Goal: Contribute content: Add original content to the website for others to see

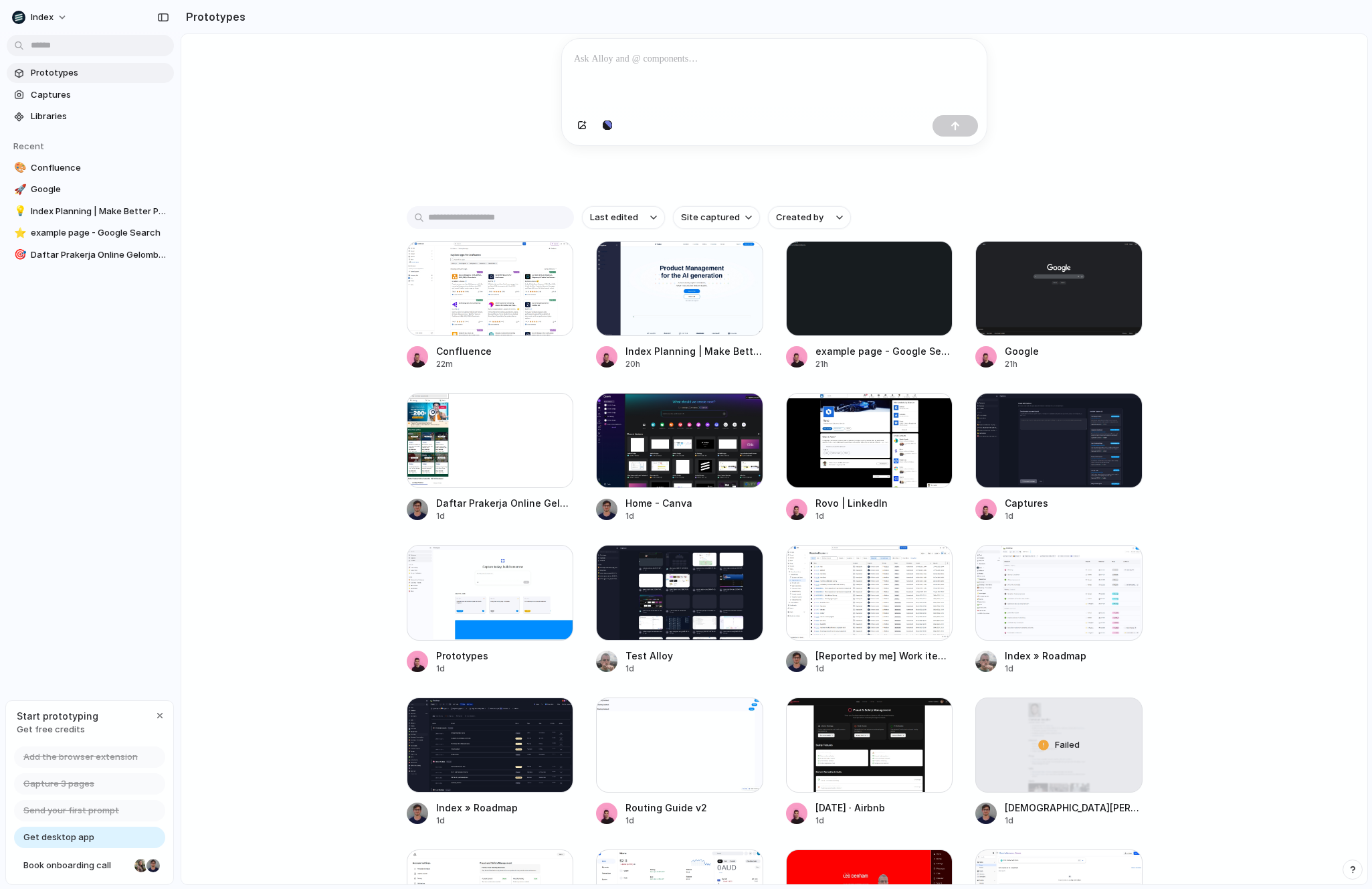
scroll to position [154, 0]
click at [670, 466] on div at bounding box center [680, 441] width 167 height 95
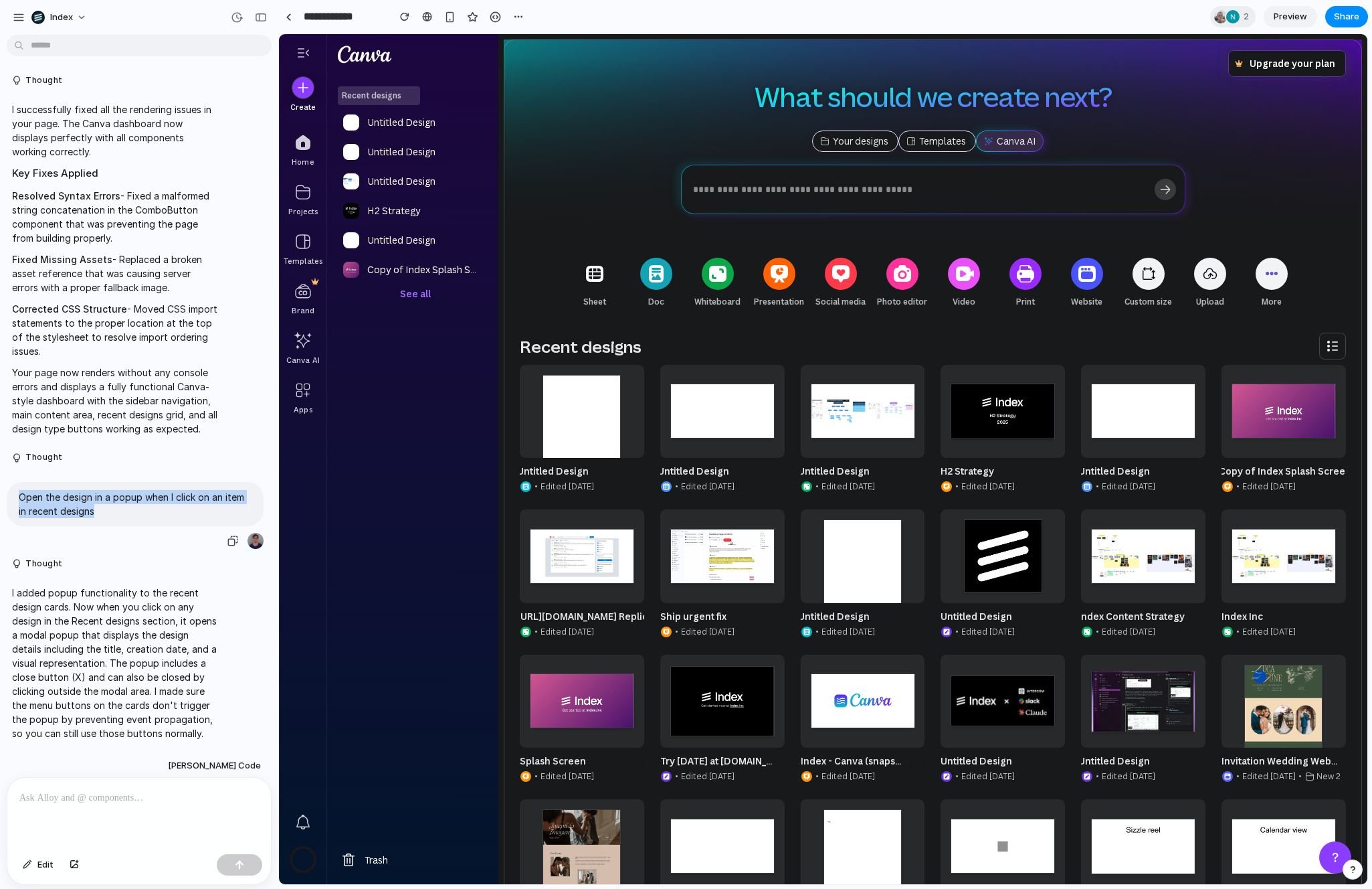
drag, startPoint x: 36, startPoint y: 502, endPoint x: 141, endPoint y: 539, distance: 111.3
click at [141, 539] on div "Open the design in a popup when I click on an item in recent designs" at bounding box center [135, 515] width 257 height 68
click at [113, 511] on p "Open the design in a popup when I click on an item in recent designs" at bounding box center [135, 503] width 233 height 28
click at [574, 417] on link at bounding box center [582, 429] width 125 height 129
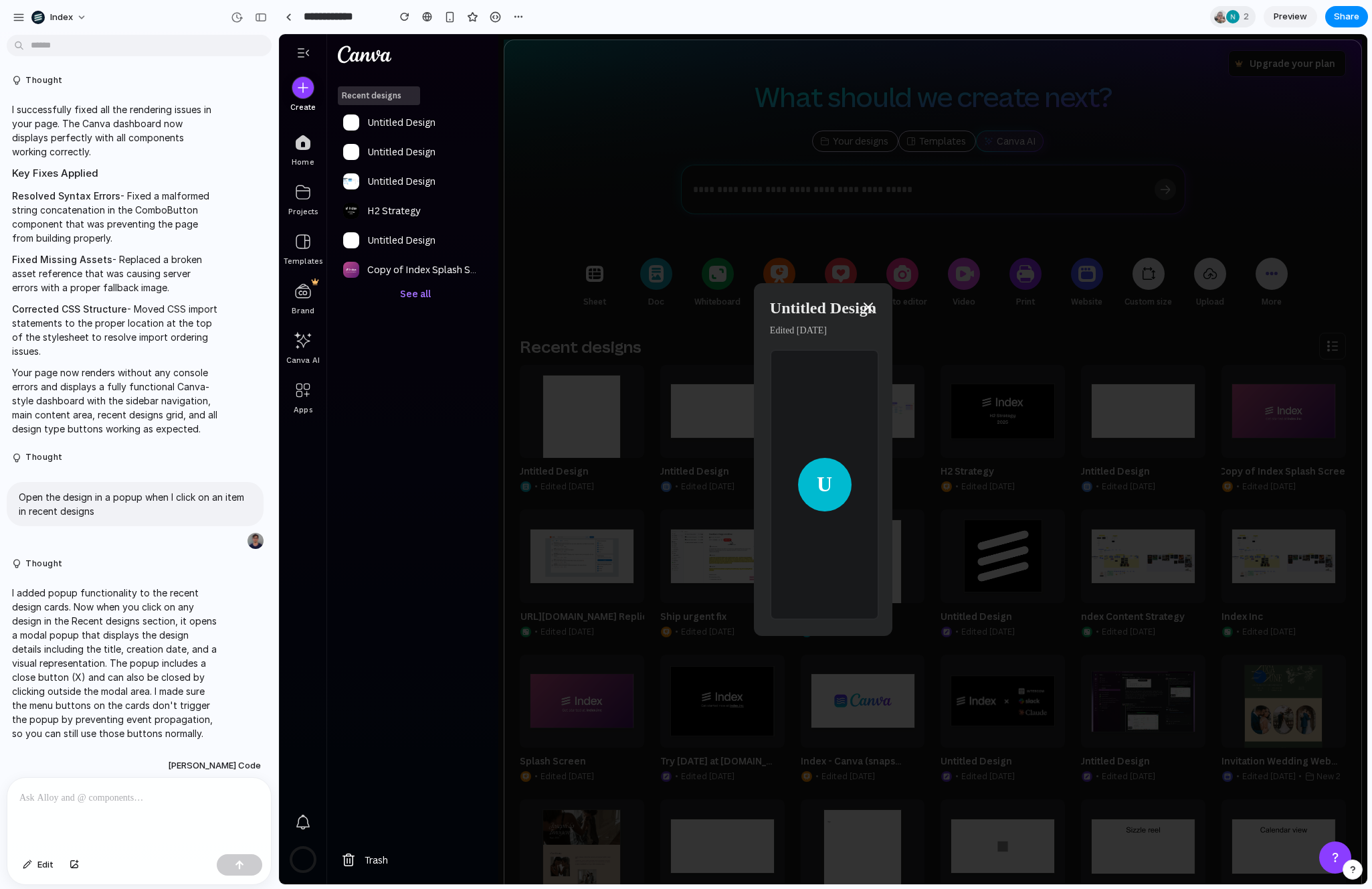
click at [849, 256] on div "Untitled Design Edited [DATE] U" at bounding box center [823, 458] width 1088 height 850
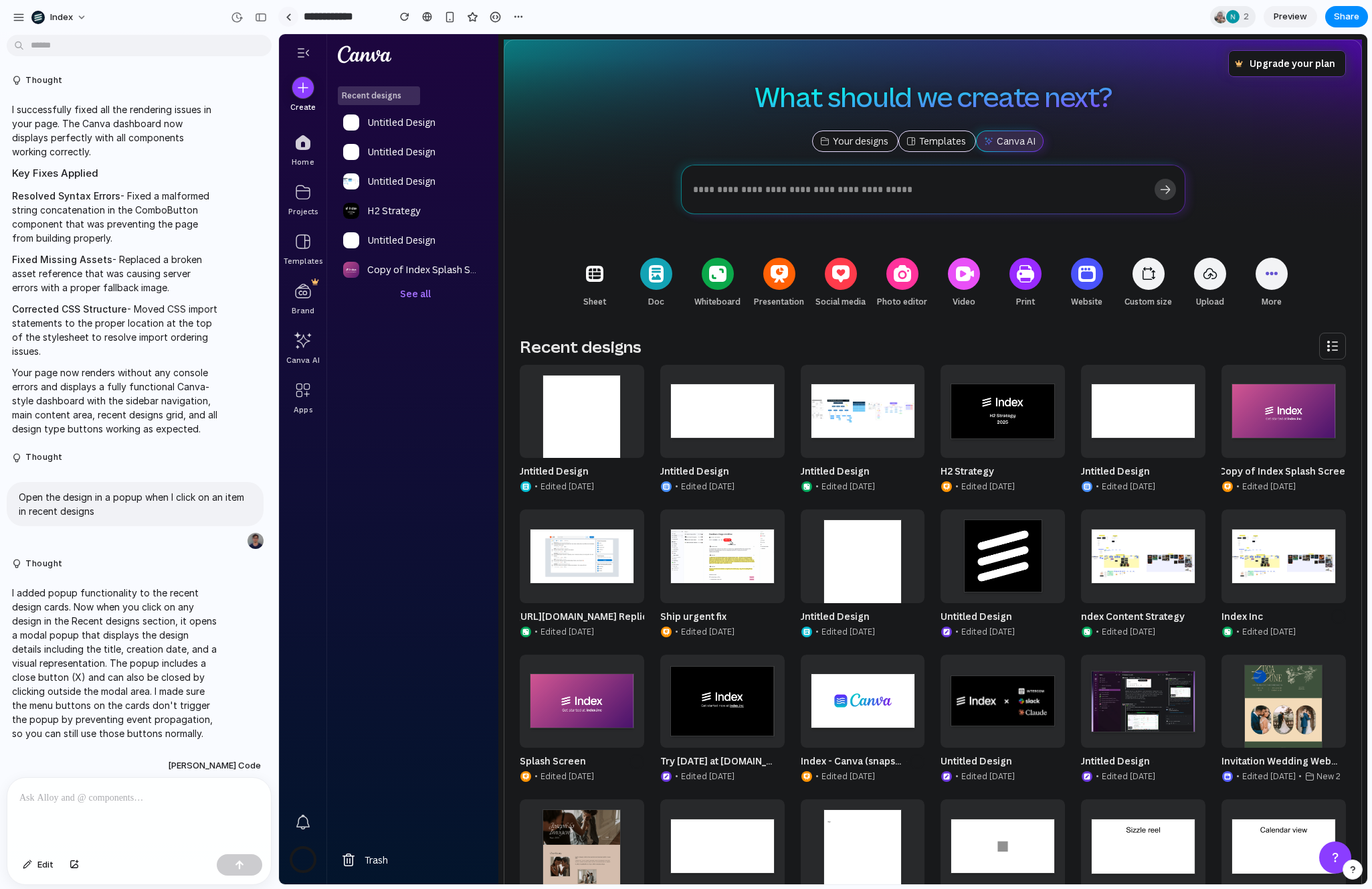
click at [285, 20] on link at bounding box center [288, 16] width 20 height 20
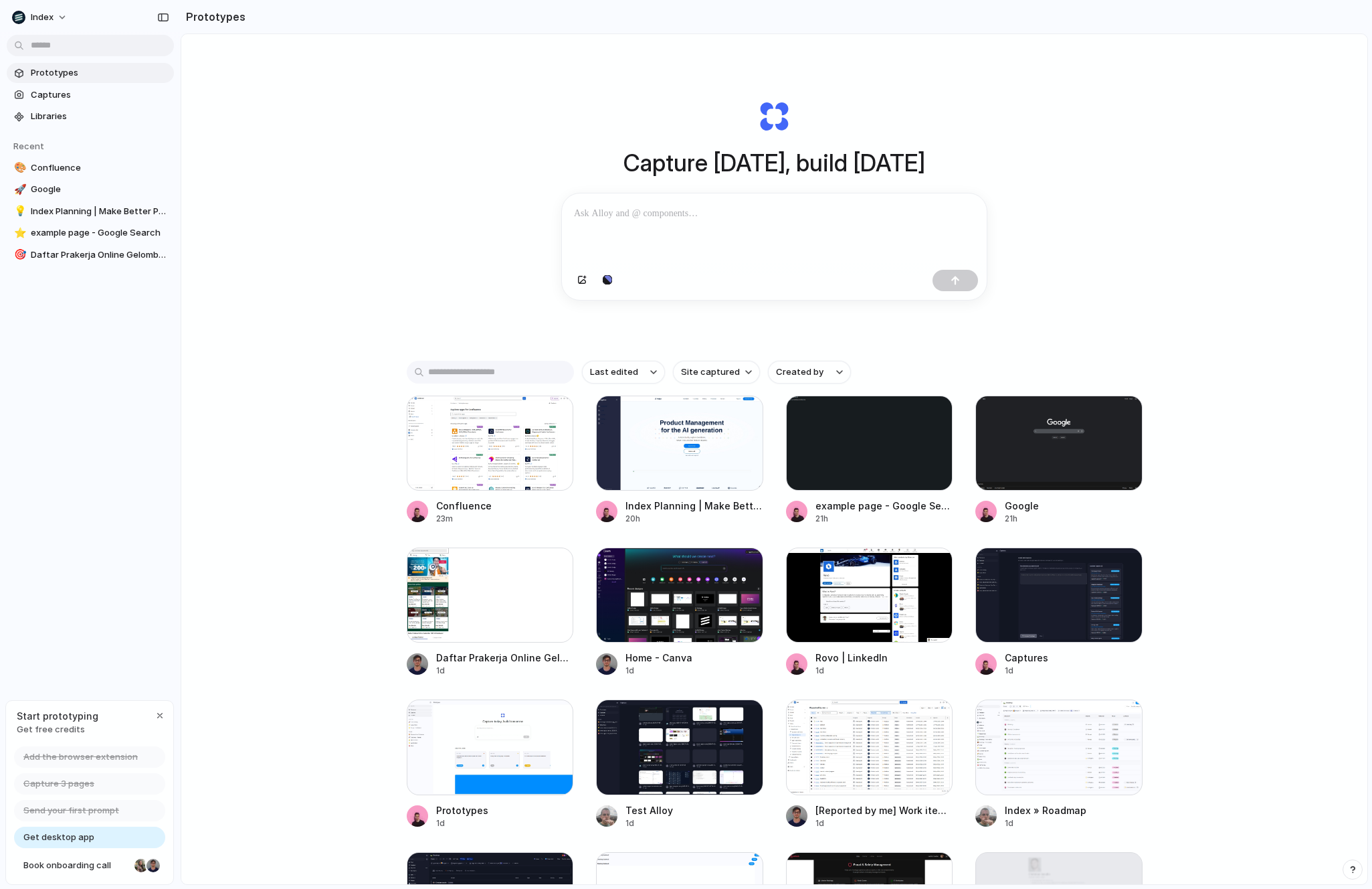
scroll to position [90, 0]
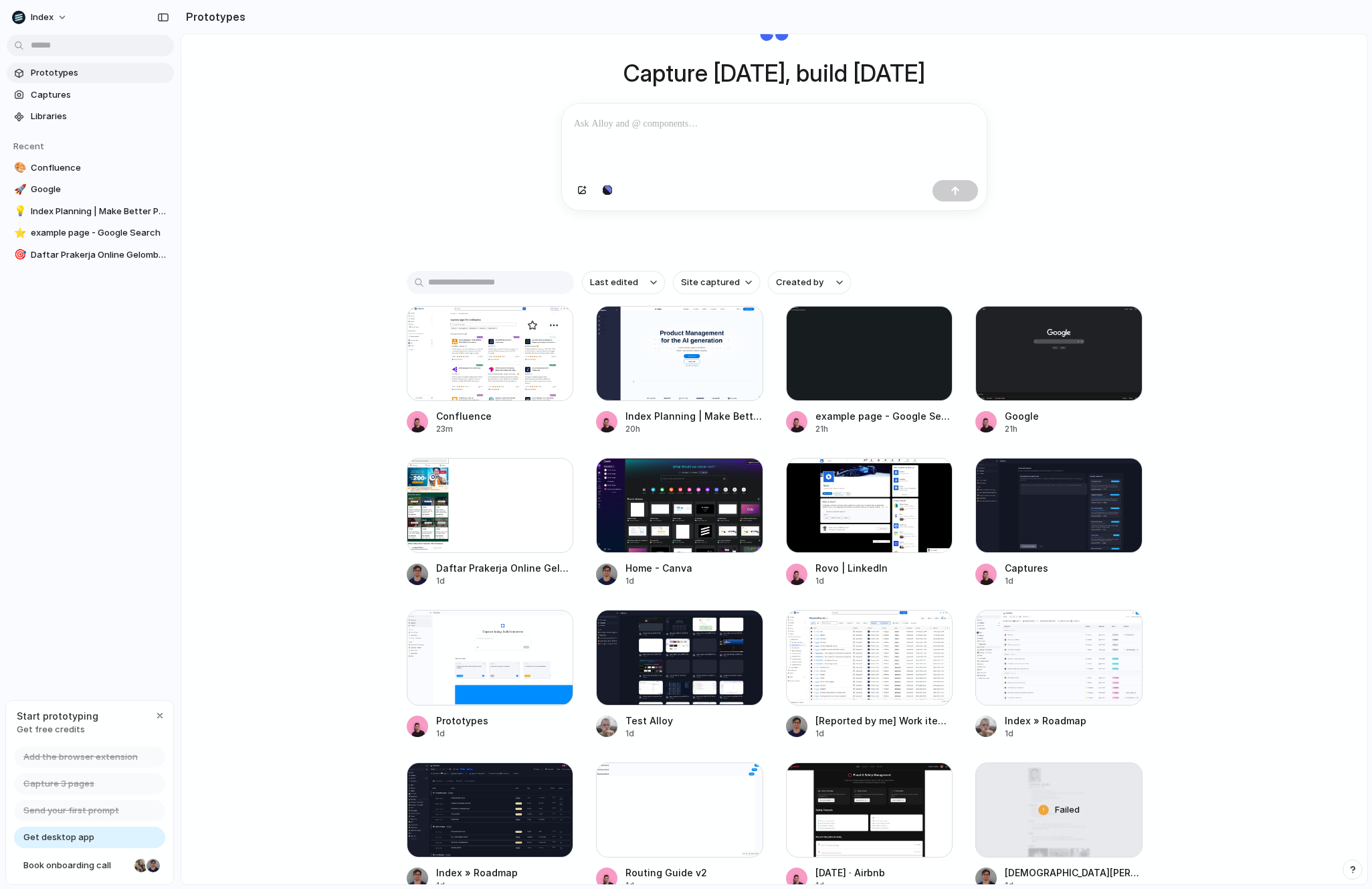
click at [476, 318] on div at bounding box center [490, 353] width 167 height 95
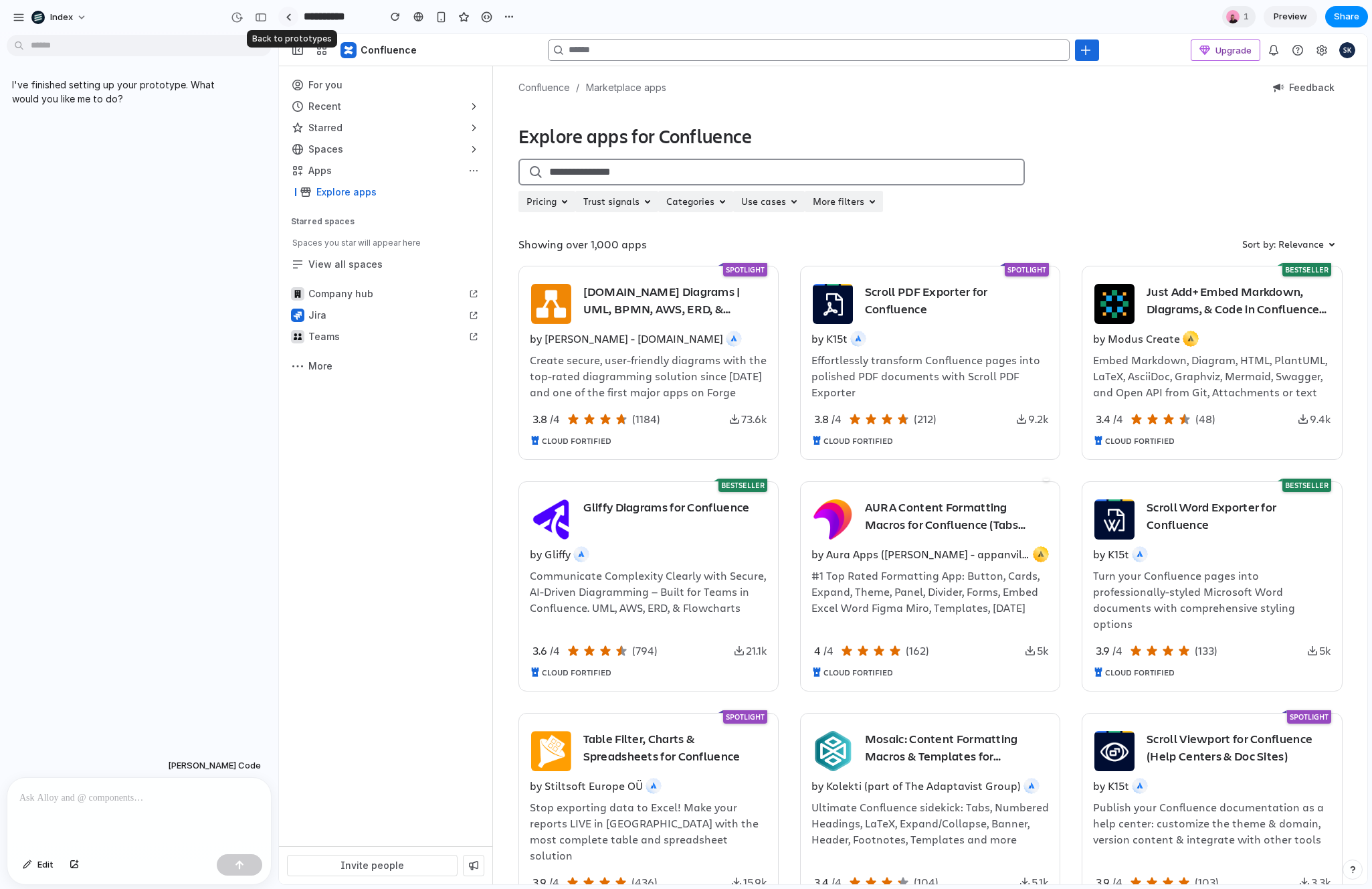
click at [288, 14] on div at bounding box center [288, 17] width 6 height 7
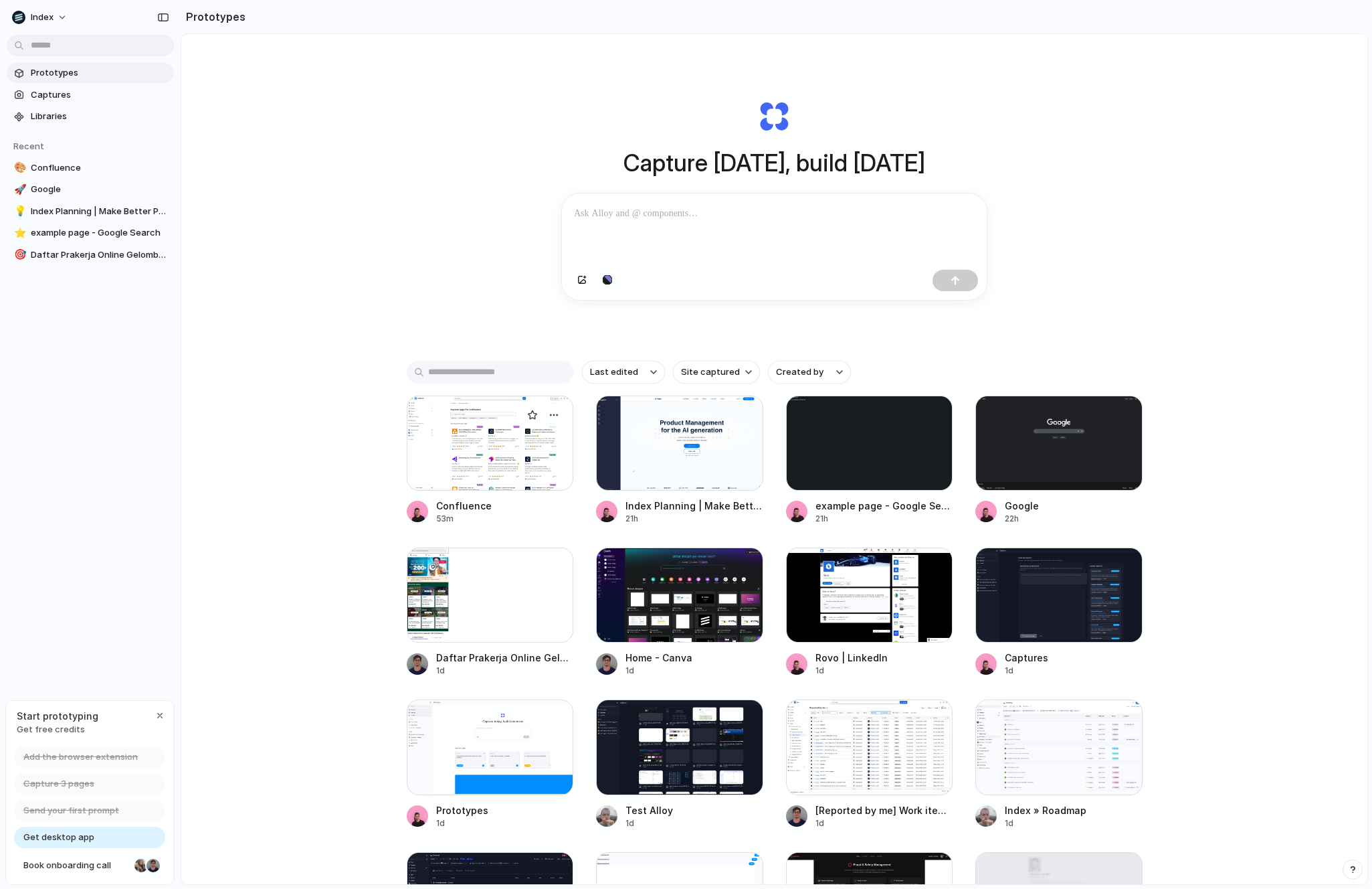
click at [429, 470] on div at bounding box center [490, 443] width 167 height 95
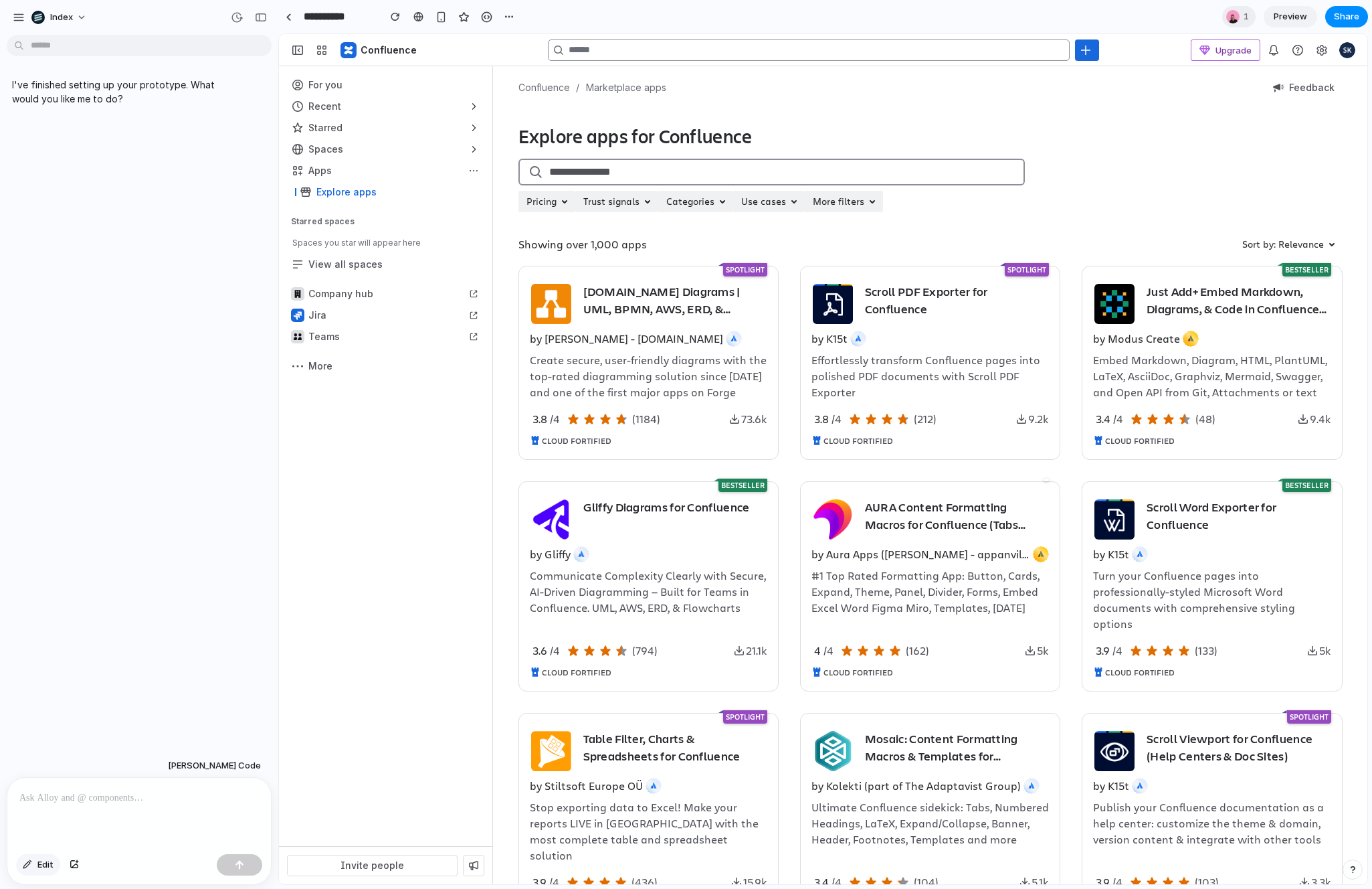
click at [35, 869] on button "Edit" at bounding box center [38, 864] width 44 height 22
click at [608, 200] on div at bounding box center [824, 459] width 1088 height 849
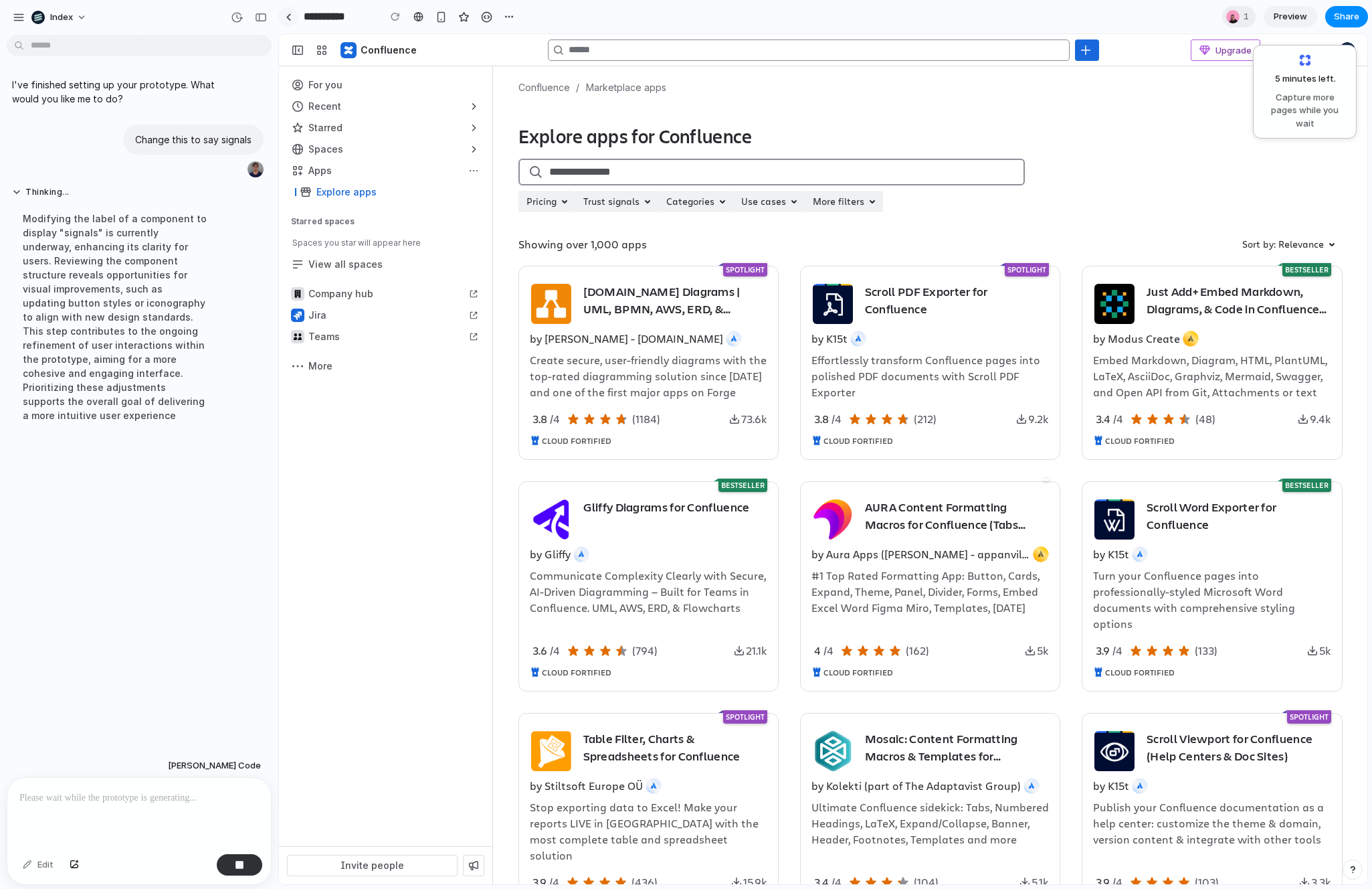
click at [287, 19] on div at bounding box center [288, 17] width 6 height 7
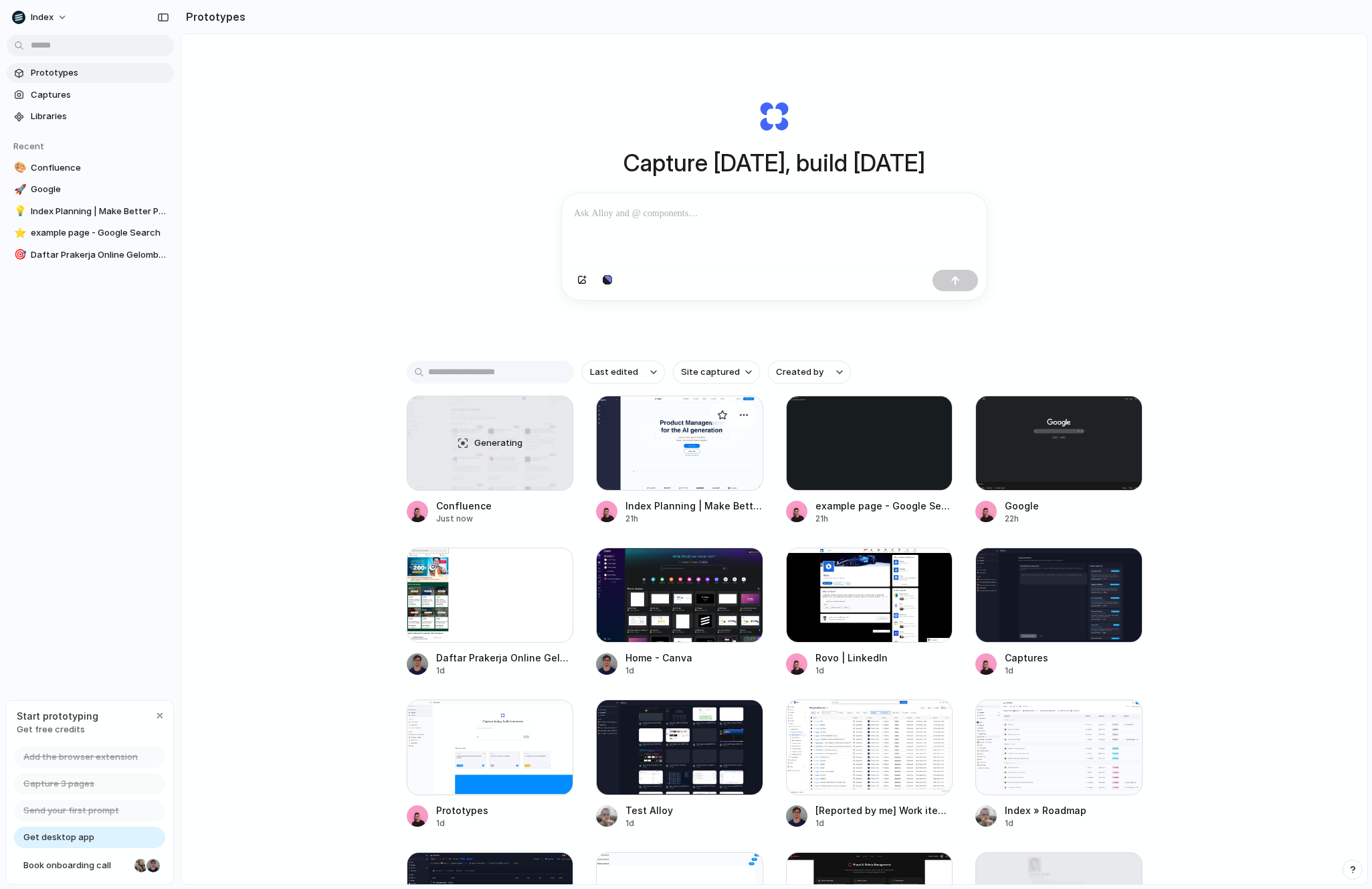
click at [661, 434] on div at bounding box center [680, 443] width 167 height 95
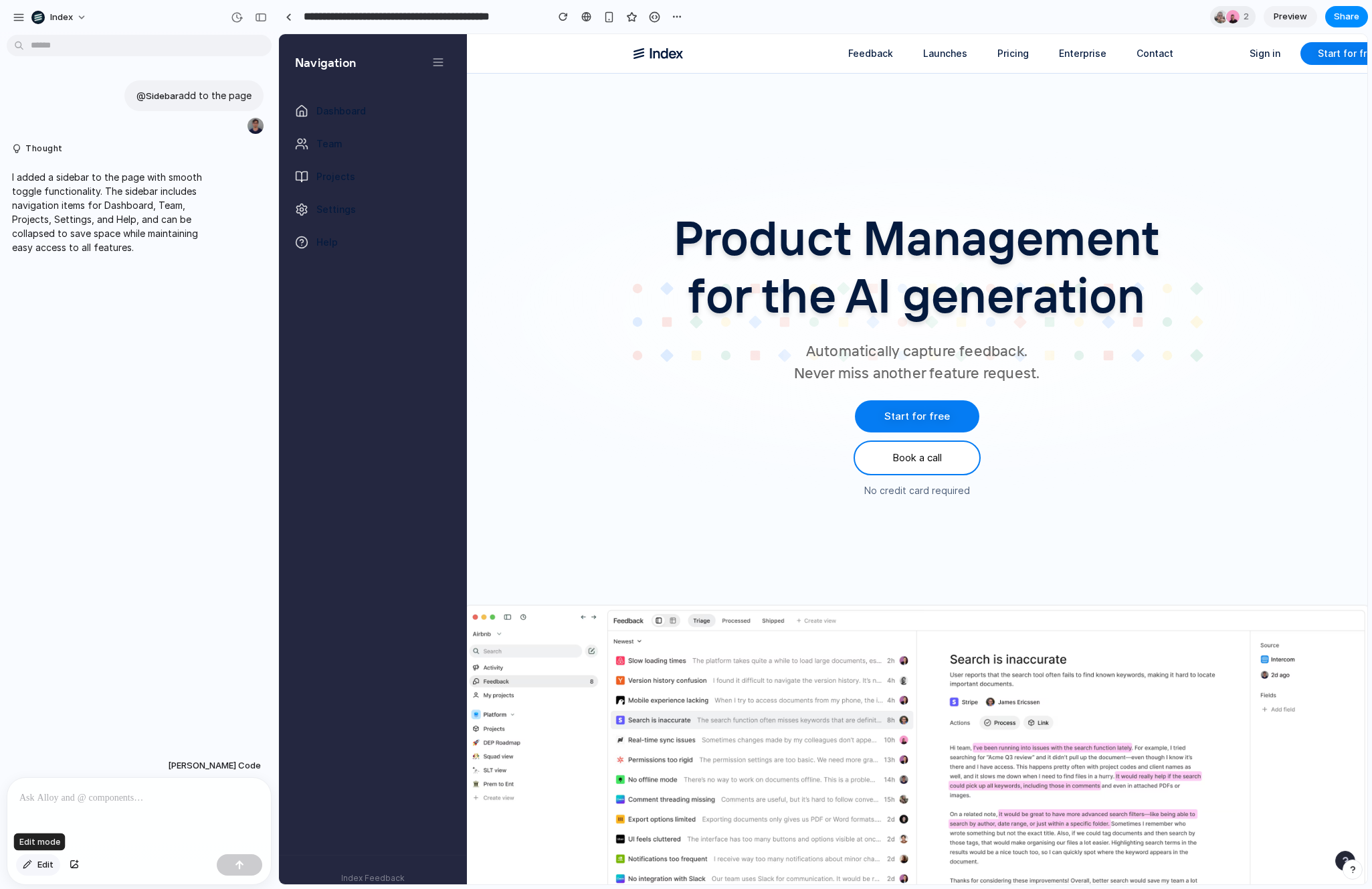
click at [34, 867] on button "Edit" at bounding box center [38, 864] width 44 height 22
click at [329, 110] on div at bounding box center [824, 459] width 1088 height 849
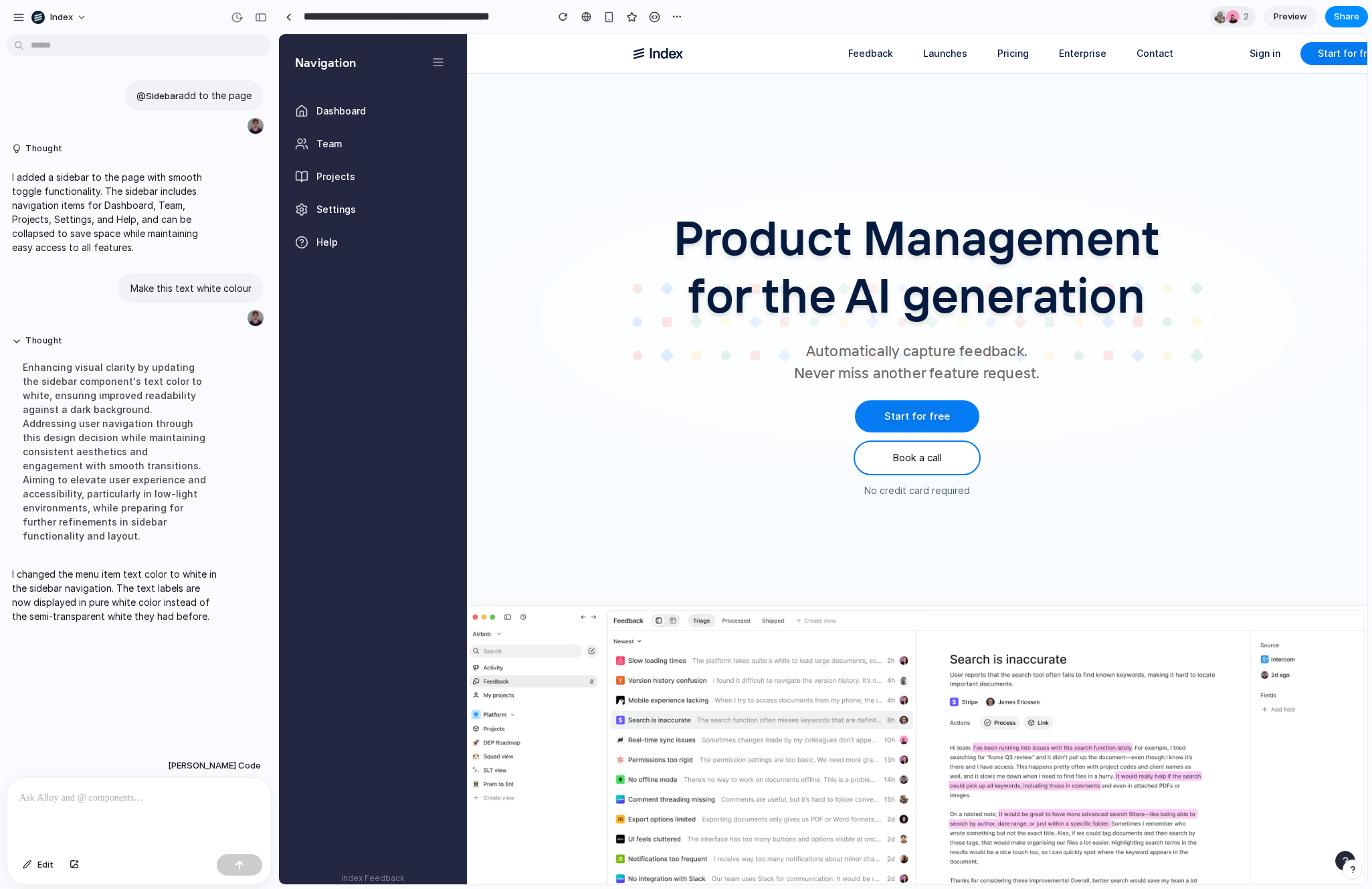
click at [130, 803] on p at bounding box center [139, 797] width 240 height 16
click at [129, 793] on p at bounding box center [139, 797] width 240 height 16
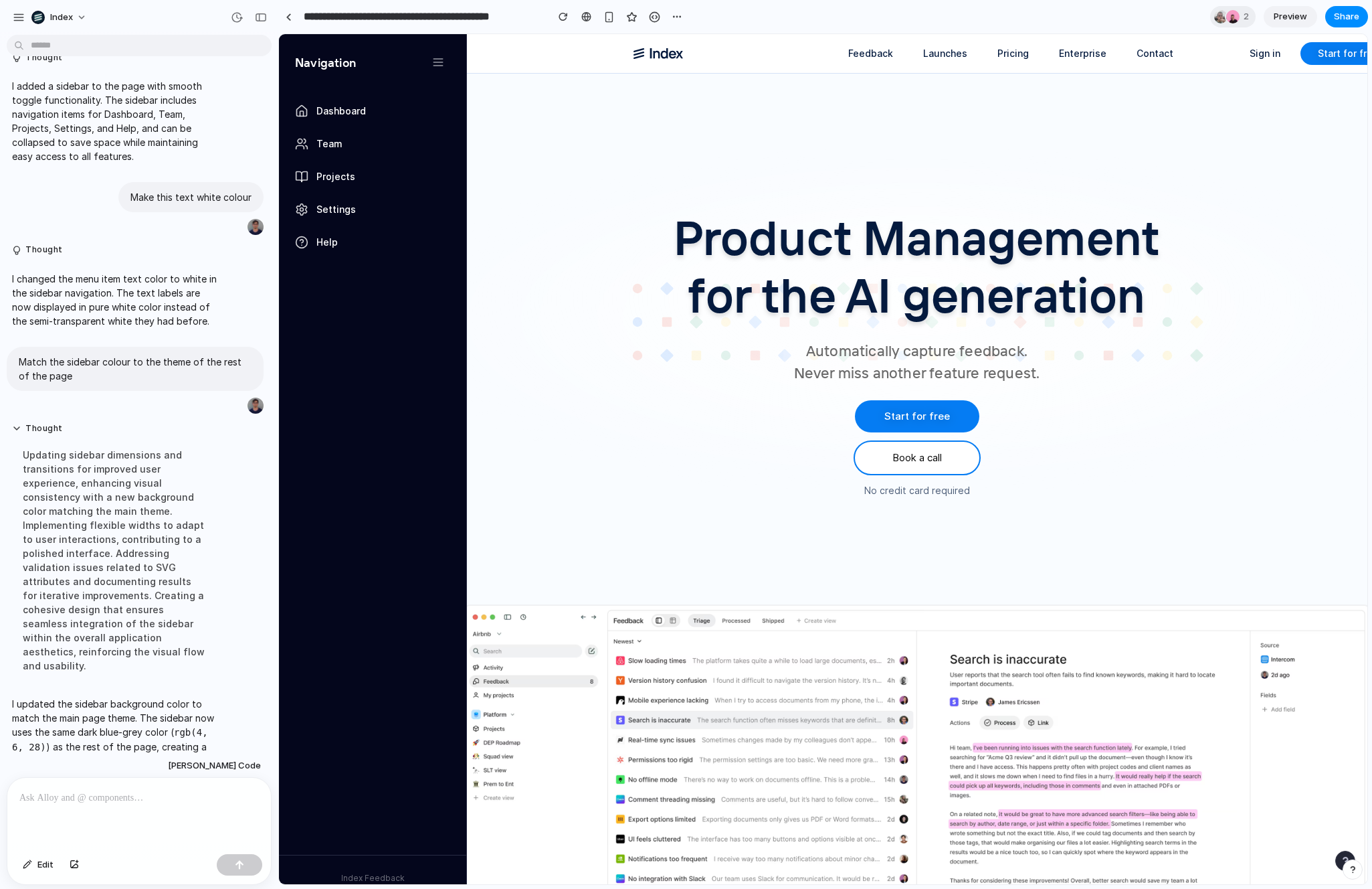
click at [337, 327] on nav "Dashboard Team Projects Settings Help" at bounding box center [372, 475] width 187 height 759
